Goal: Task Accomplishment & Management: Manage account settings

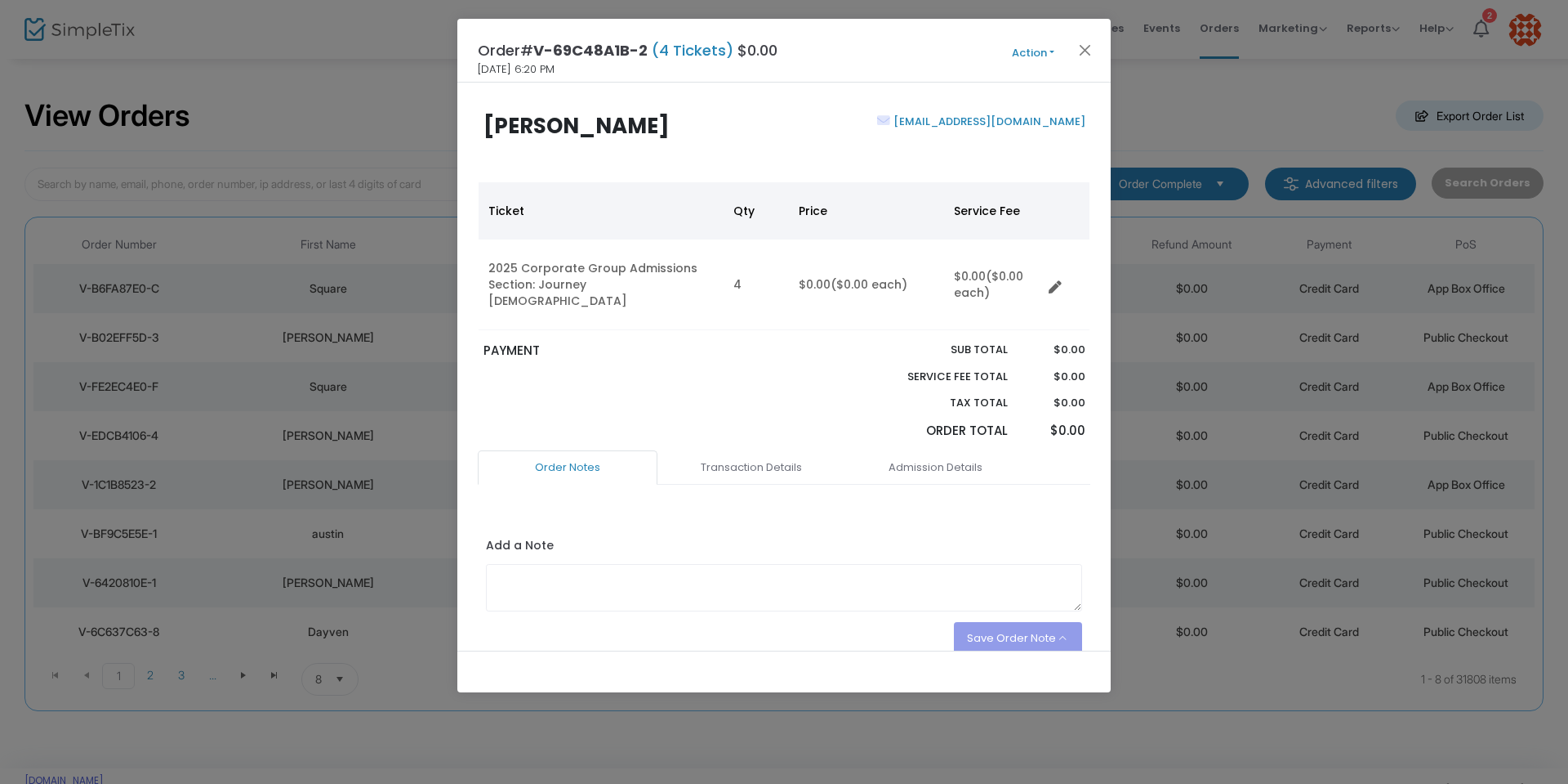
click at [1044, 55] on button "Action" at bounding box center [1033, 53] width 98 height 18
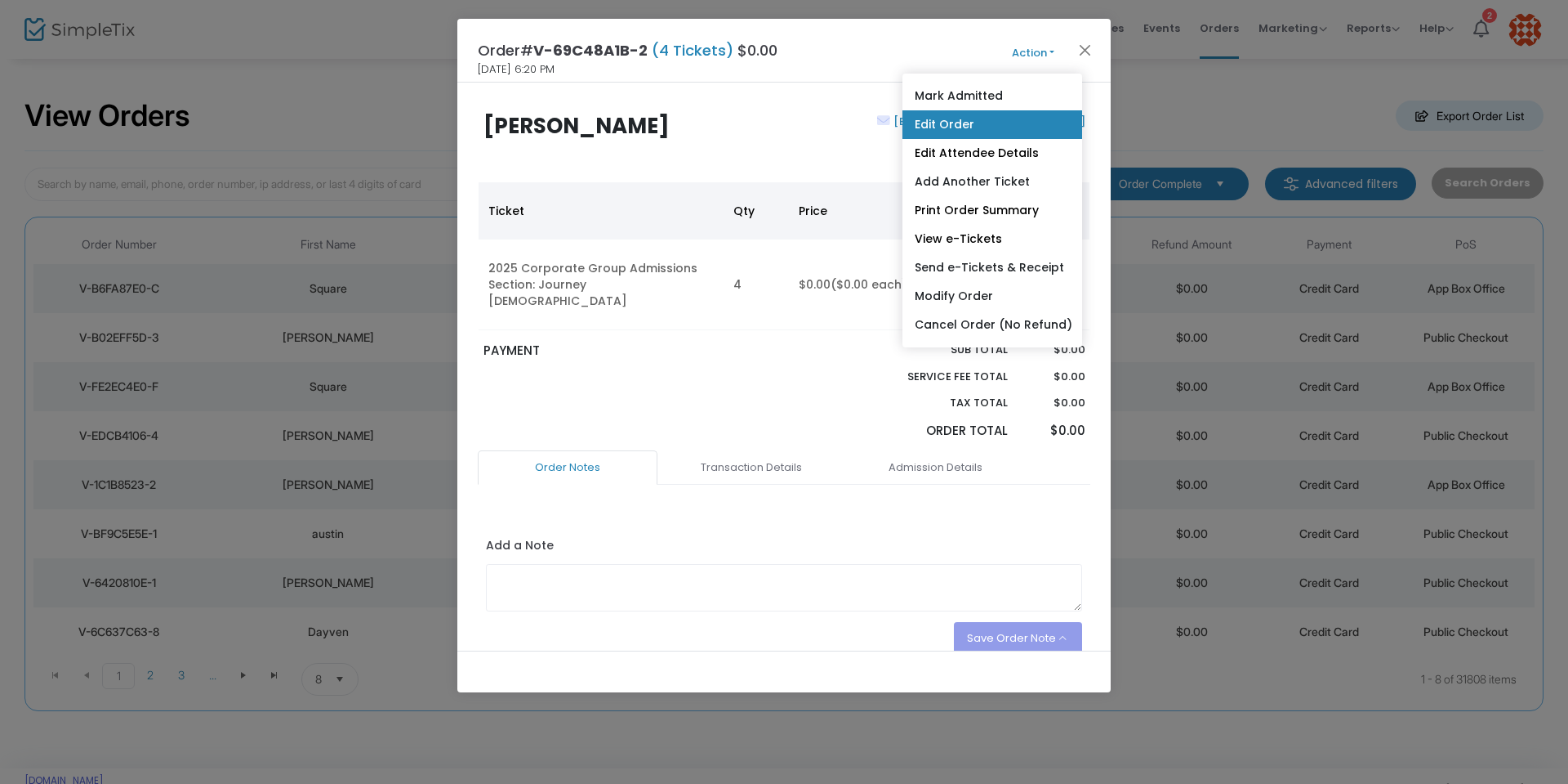
click at [976, 128] on link "Edit Order" at bounding box center [992, 124] width 180 height 29
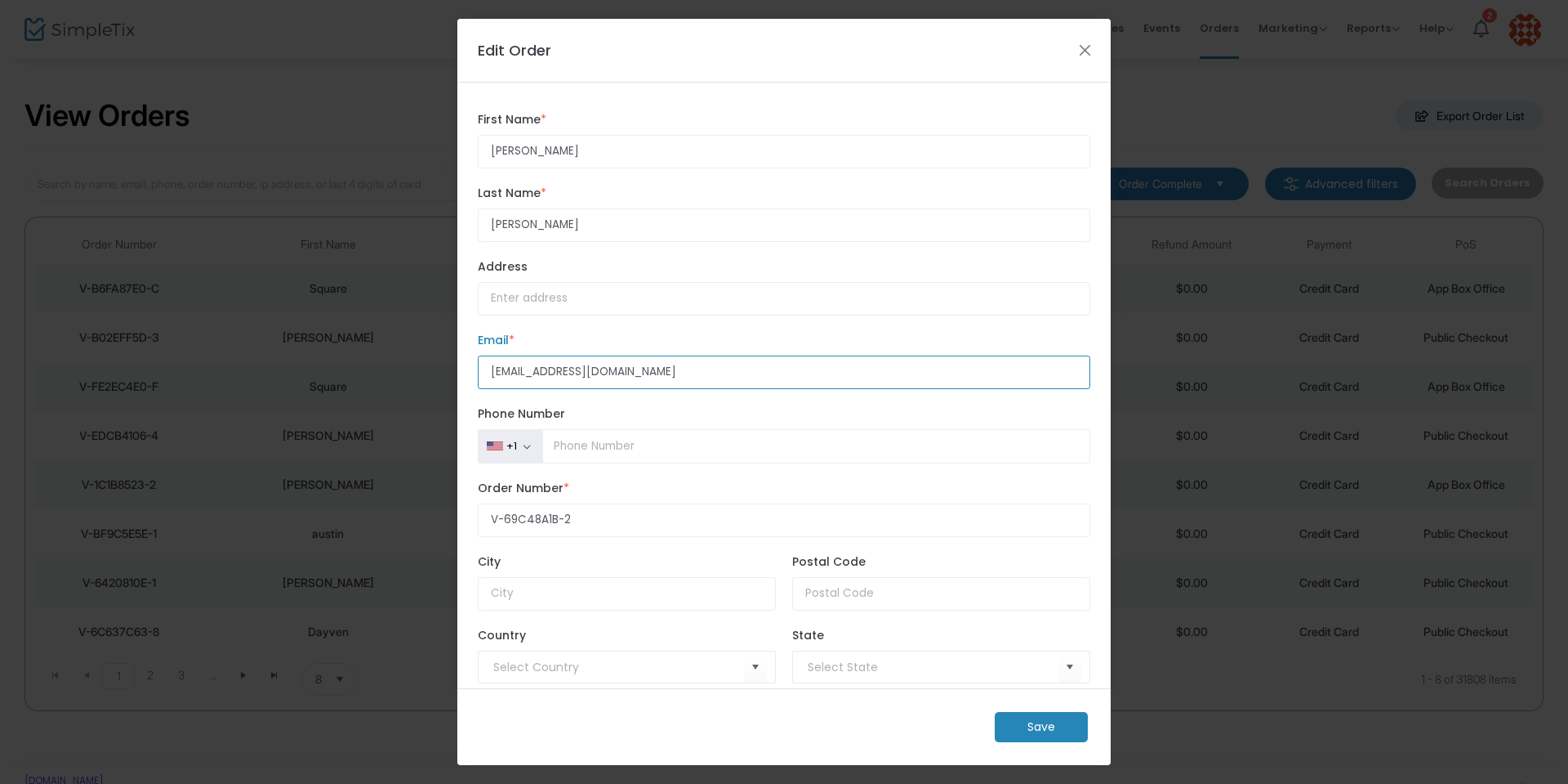
click at [502, 370] on input "[EMAIL_ADDRESS][DOMAIN_NAME]" at bounding box center [784, 373] width 613 height 34
type input "[EMAIL_ADDRESS][DOMAIN_NAME]"
click at [1058, 728] on m-button "Save" at bounding box center [1041, 727] width 93 height 30
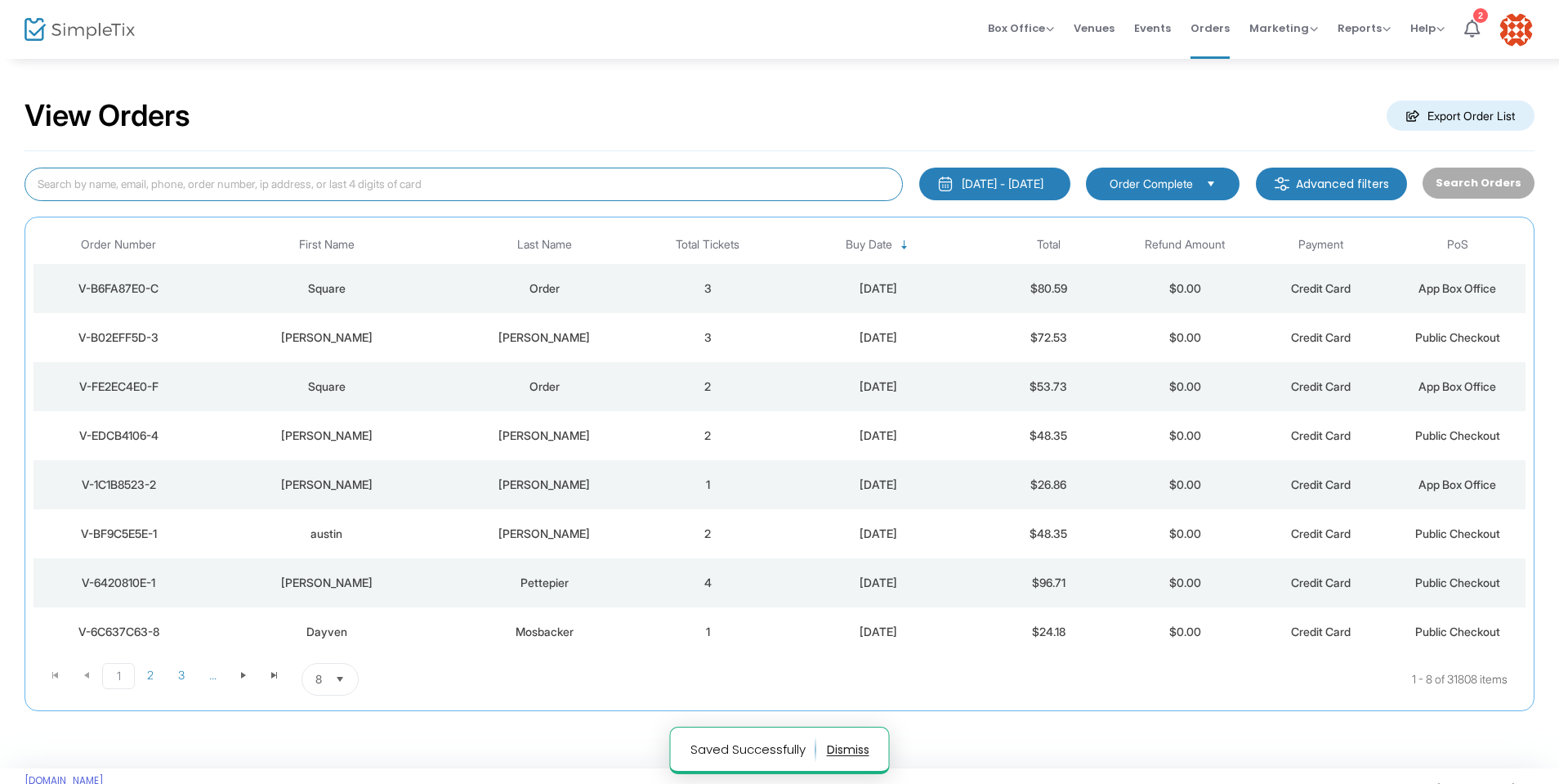
click at [213, 182] on input at bounding box center [464, 185] width 879 height 34
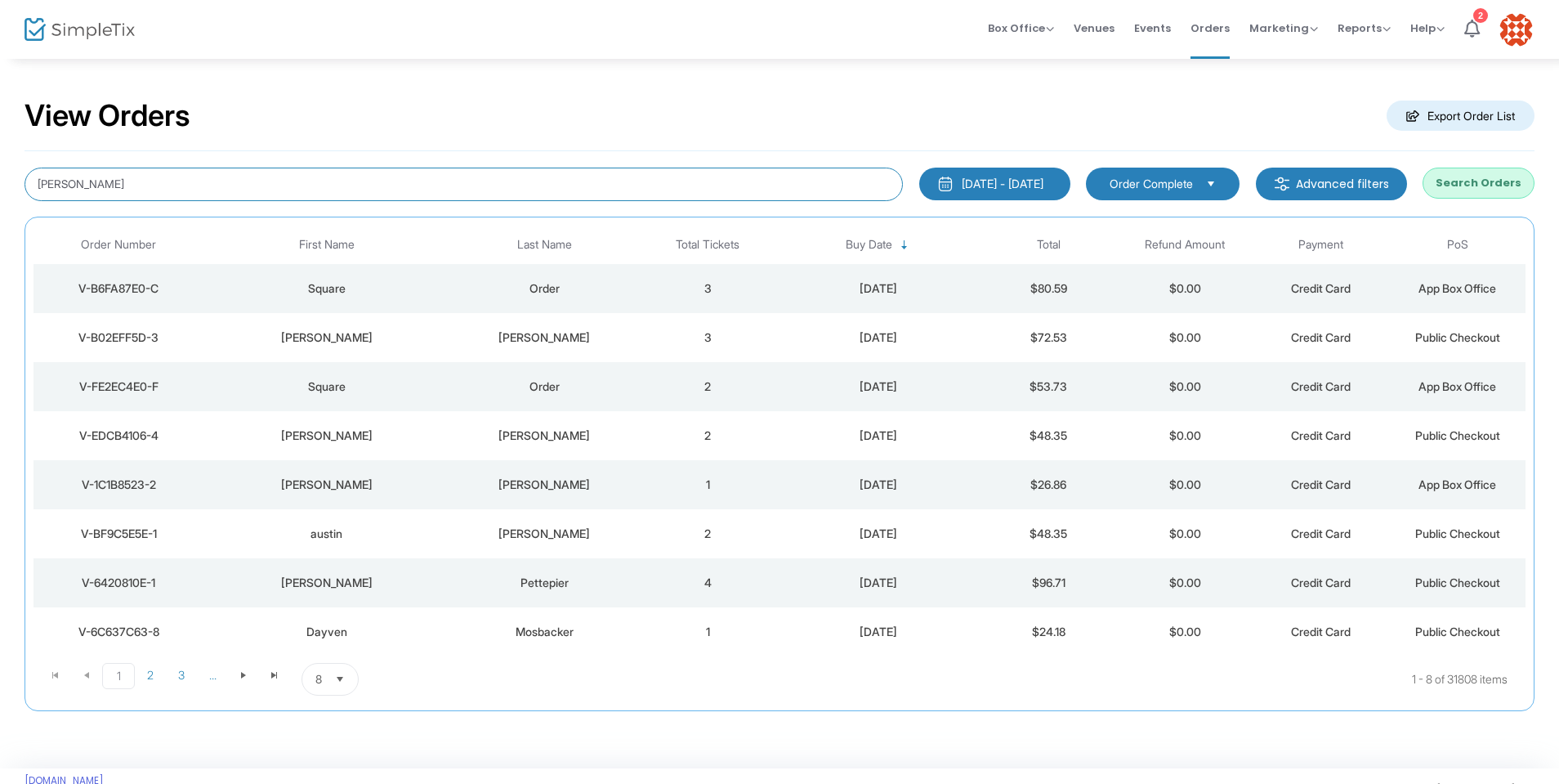
type input "[PERSON_NAME]"
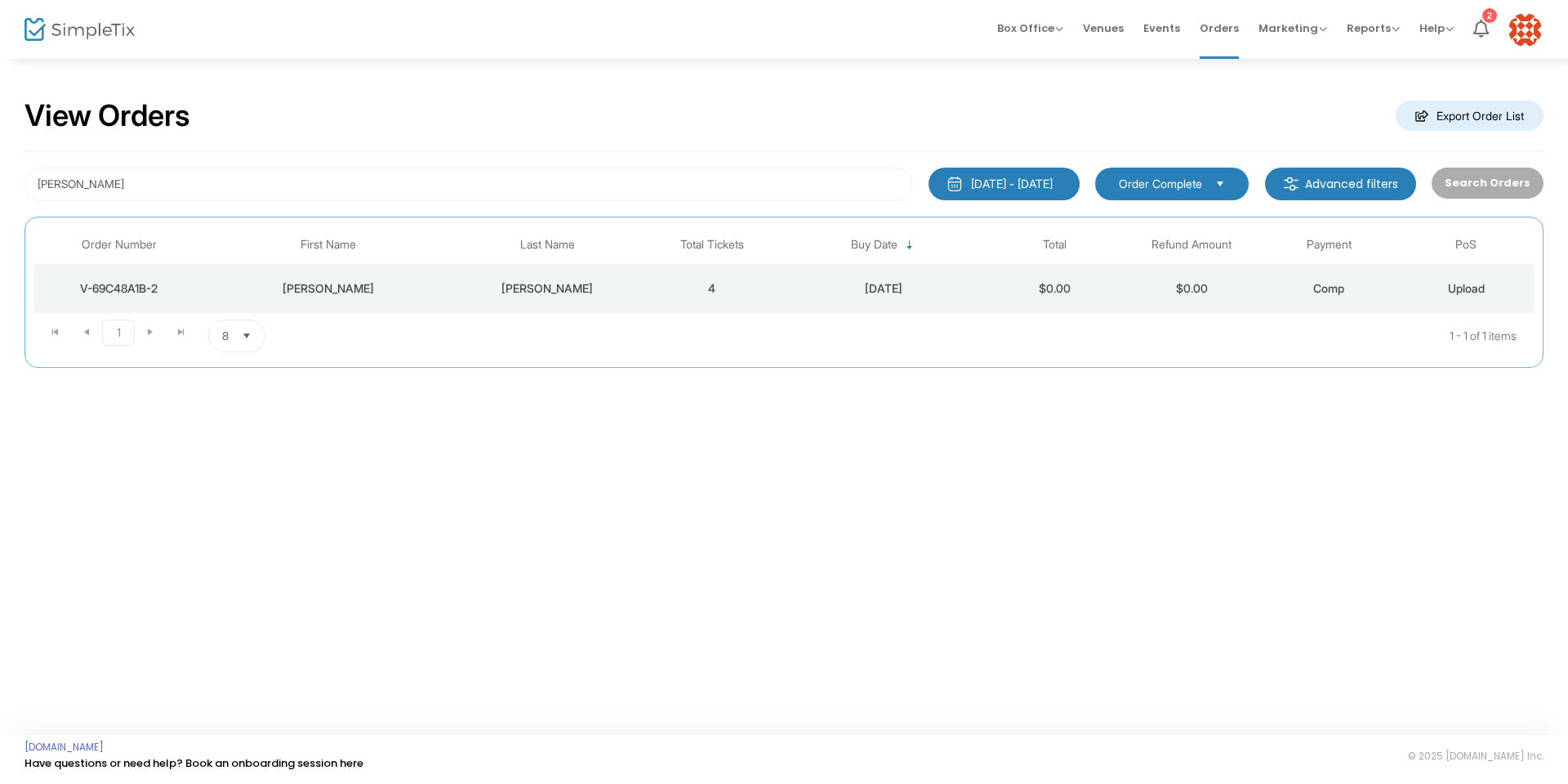
click at [125, 284] on div "V-69C48A1B-2" at bounding box center [119, 288] width 163 height 16
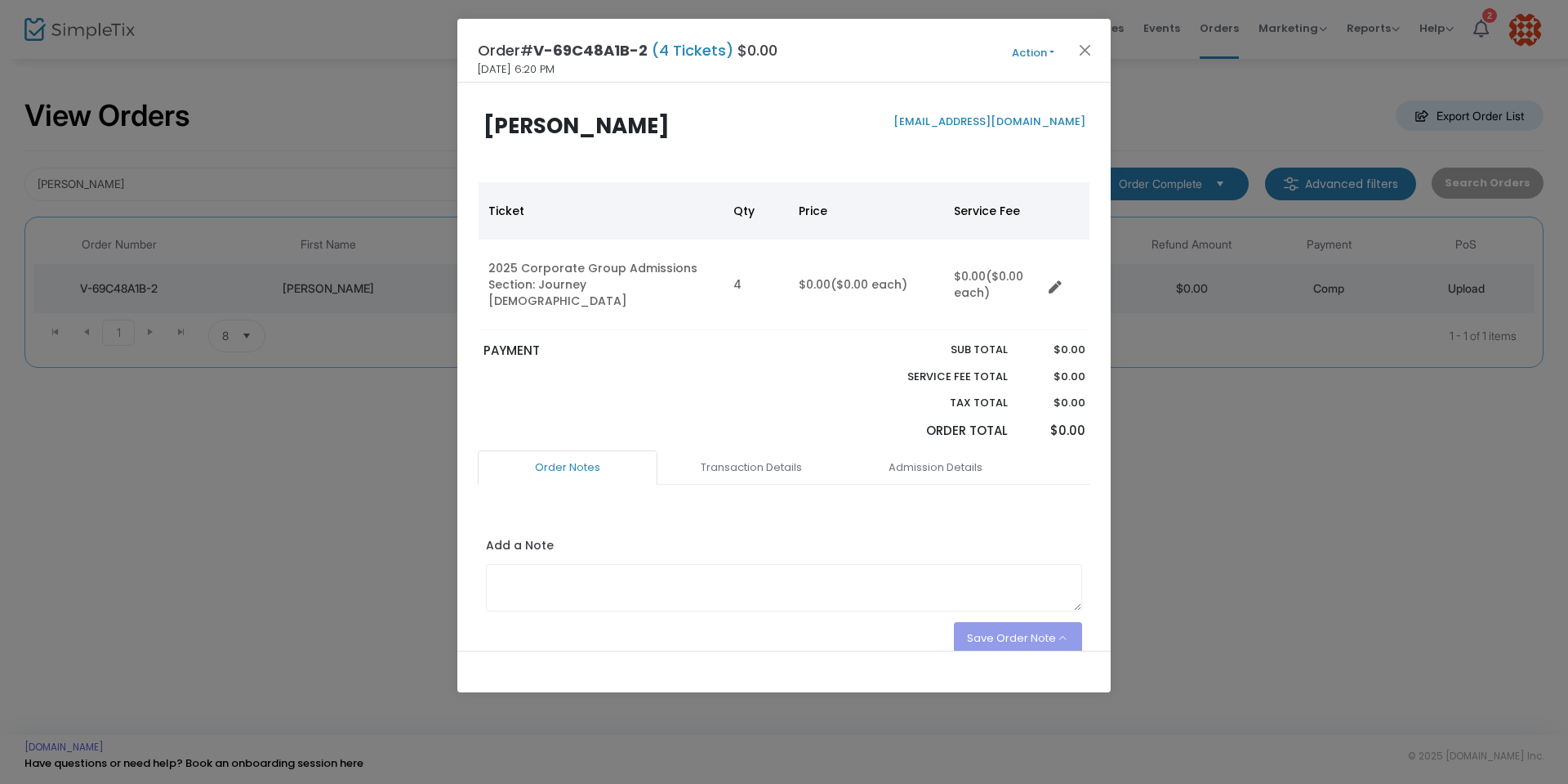
click at [1048, 51] on button "Action" at bounding box center [1033, 53] width 98 height 18
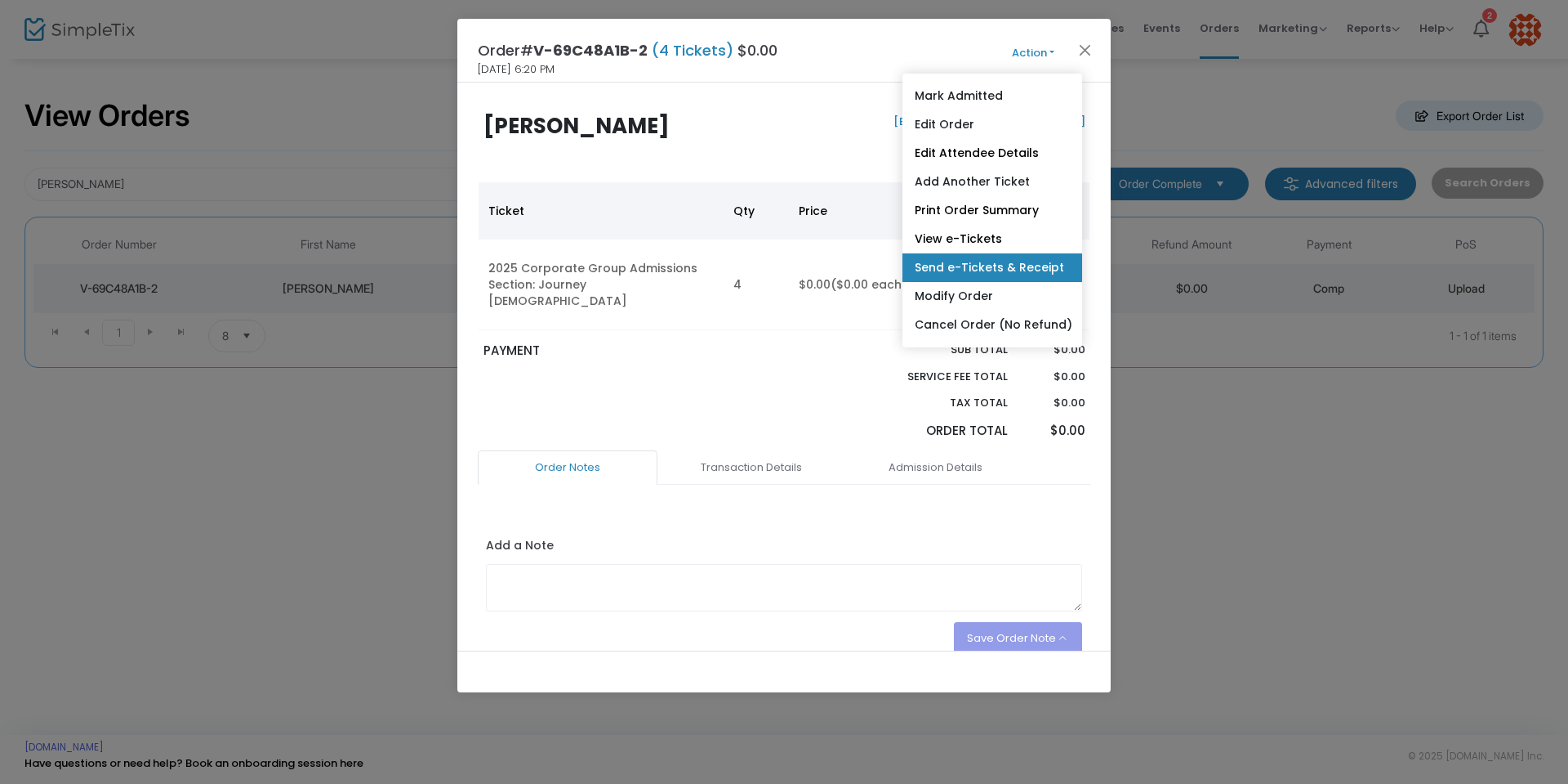
click at [1008, 266] on link "Send e-Tickets & Receipt" at bounding box center [992, 267] width 180 height 29
type input "[EMAIL_ADDRESS][DOMAIN_NAME]"
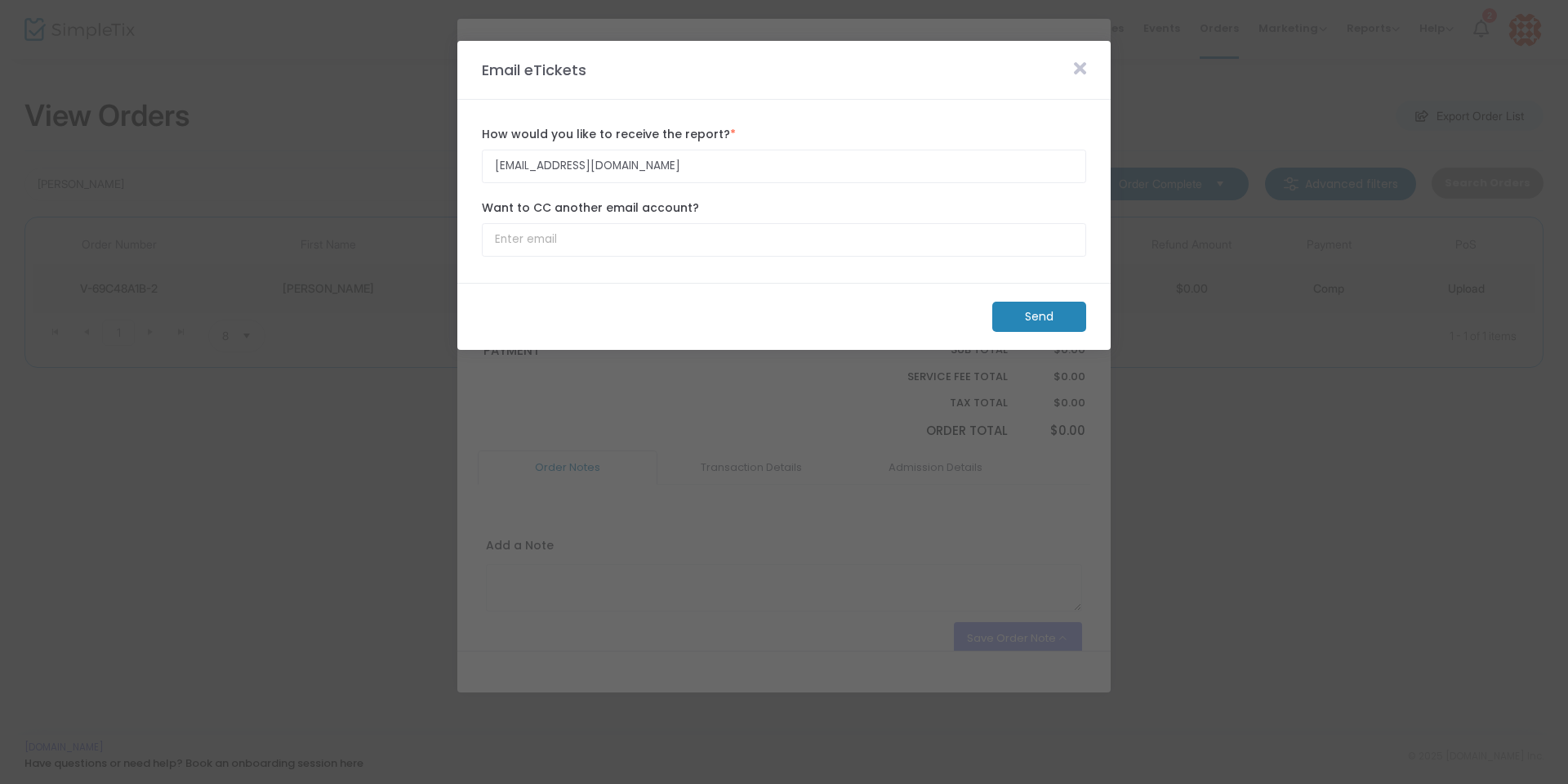
click at [1042, 314] on m-button "Send" at bounding box center [1039, 317] width 94 height 30
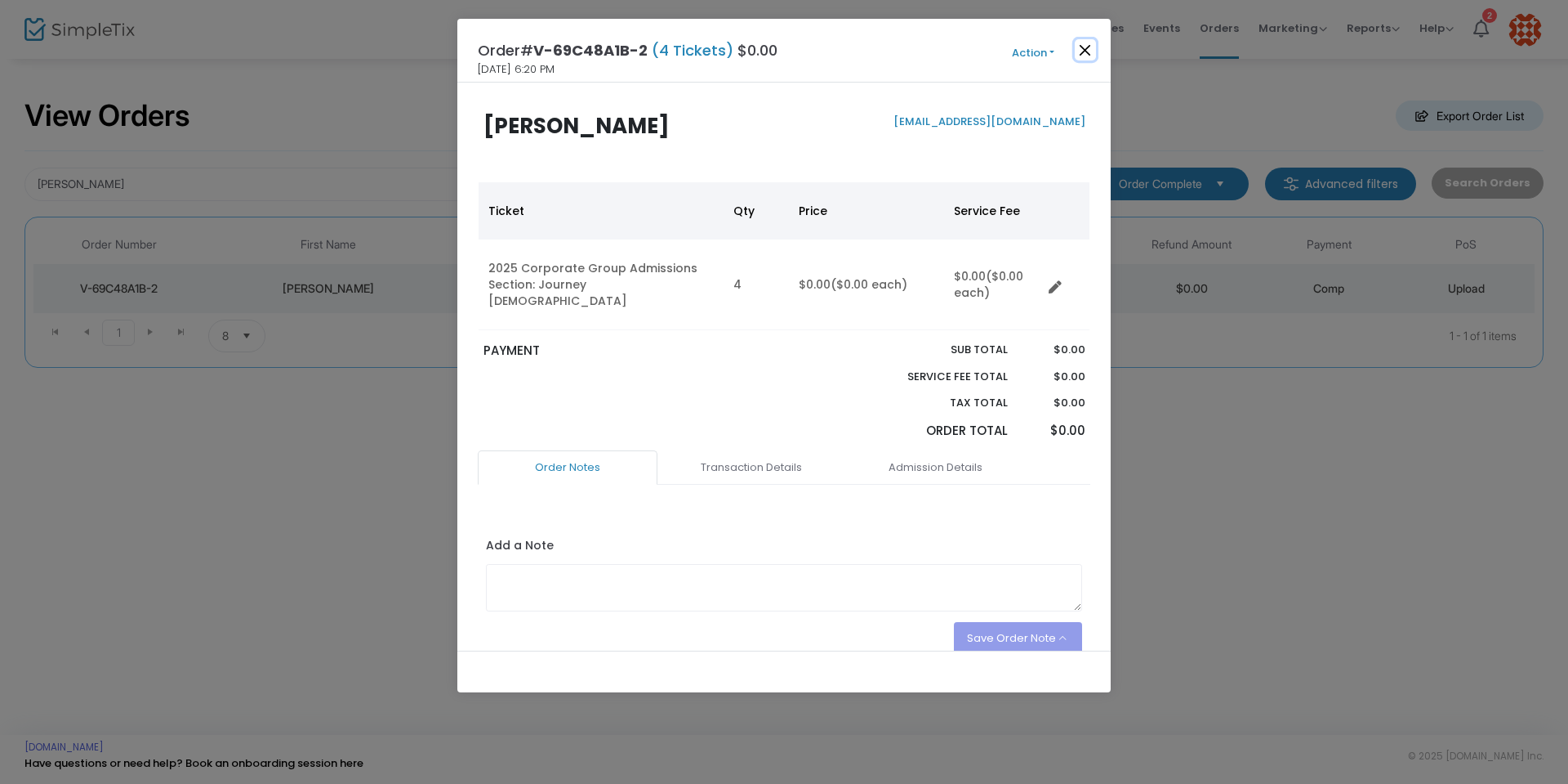
click at [1085, 53] on button "Close" at bounding box center [1085, 49] width 21 height 21
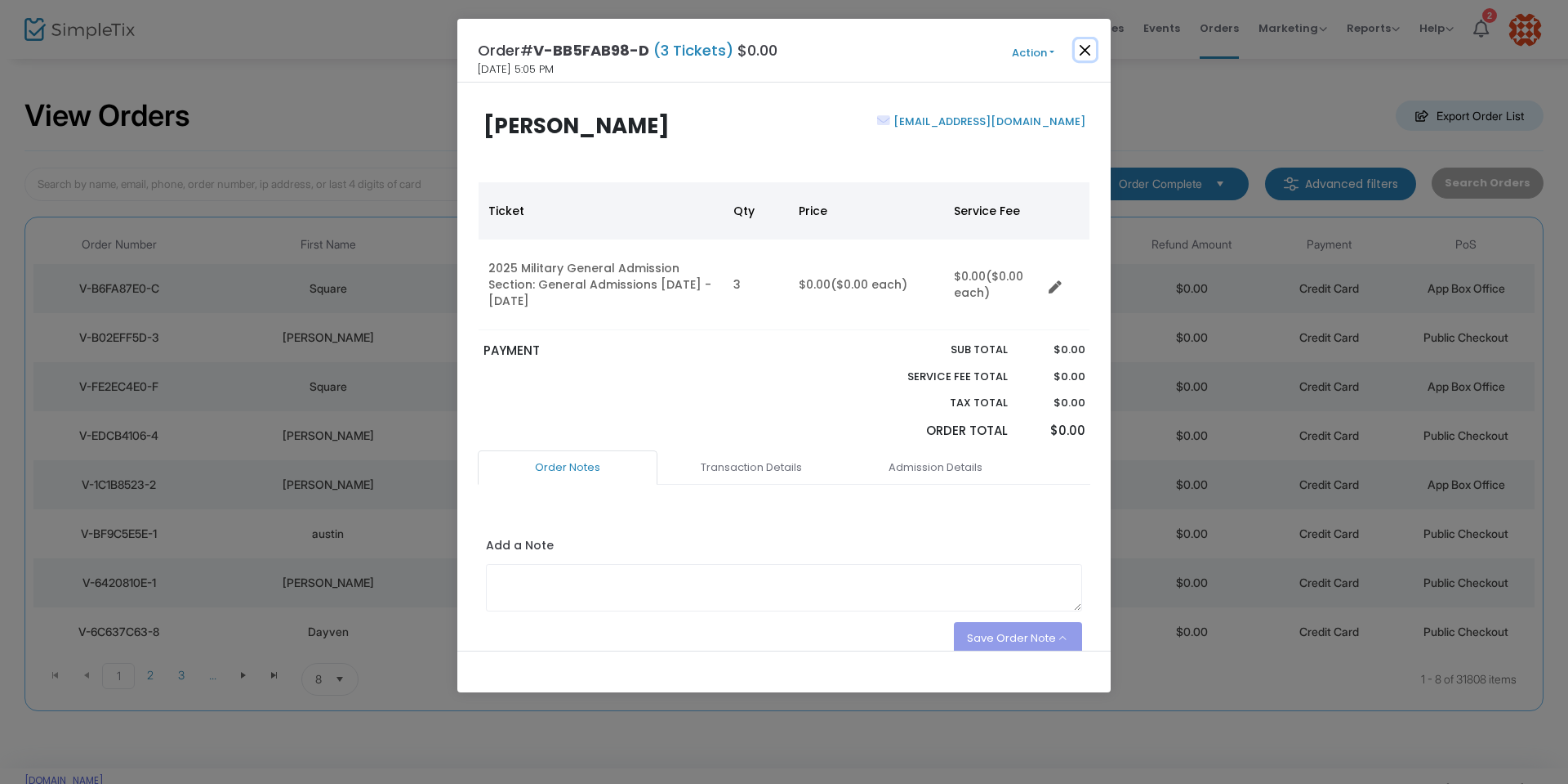
drag, startPoint x: 1087, startPoint y: 48, endPoint x: 1072, endPoint y: 52, distance: 15.5
click at [1086, 48] on button "Close" at bounding box center [1085, 49] width 21 height 21
